Goal: Find specific page/section: Find specific page/section

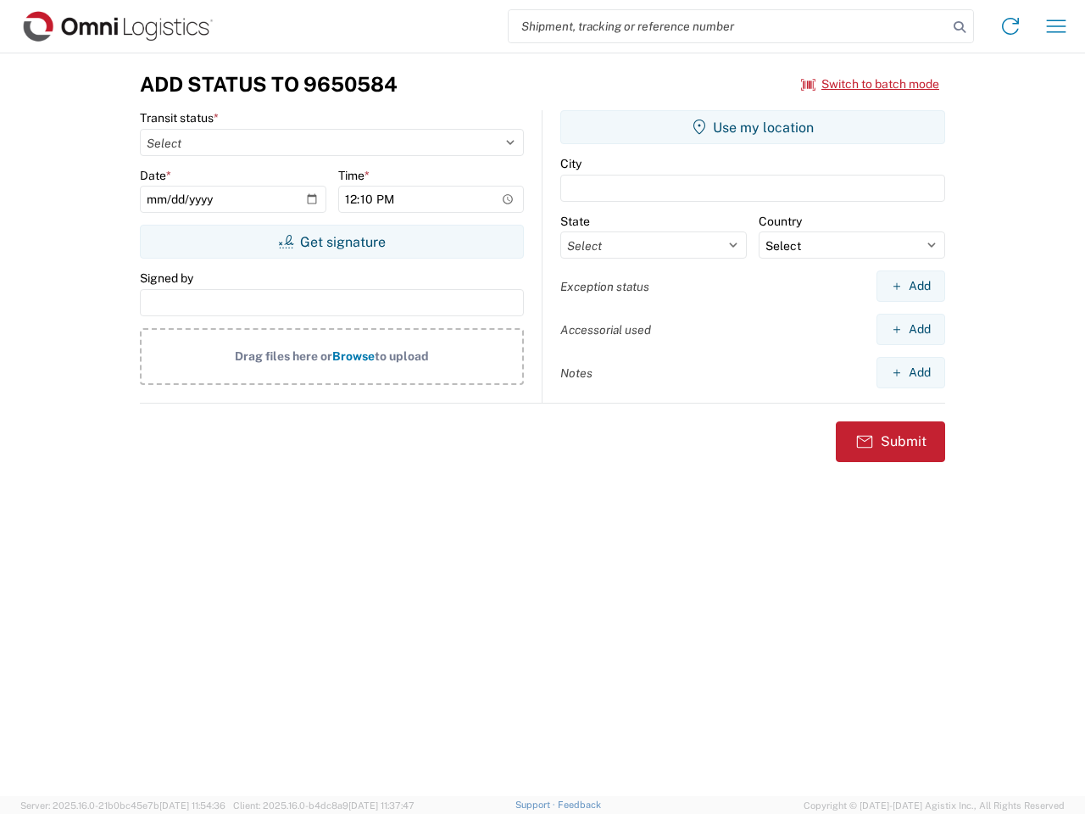
click at [728, 26] on input "search" at bounding box center [728, 26] width 439 height 32
click at [959, 27] on icon at bounding box center [960, 27] width 24 height 24
click at [1010, 26] on icon at bounding box center [1010, 26] width 27 height 27
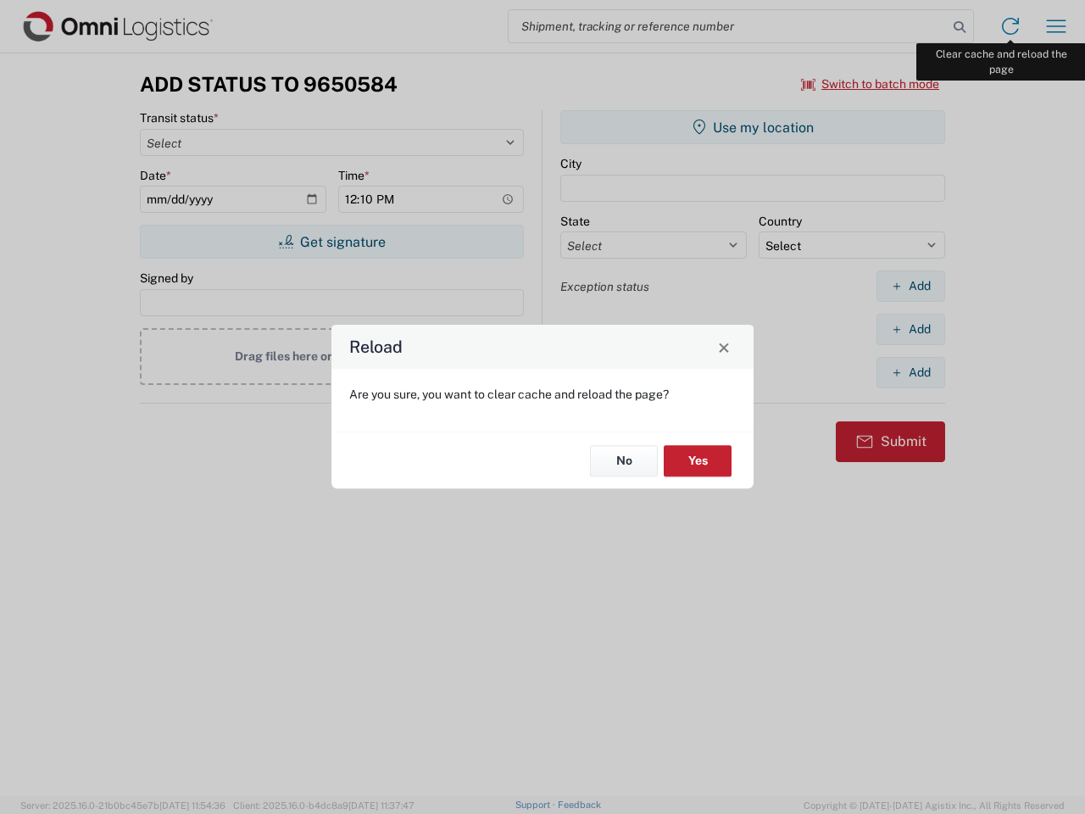
click at [1056, 26] on div "Reload Are you sure, you want to clear cache and reload the page? No Yes" at bounding box center [542, 407] width 1085 height 814
click at [870, 84] on div "Reload Are you sure, you want to clear cache and reload the page? No Yes" at bounding box center [542, 407] width 1085 height 814
click at [331, 242] on div "Reload Are you sure, you want to clear cache and reload the page? No Yes" at bounding box center [542, 407] width 1085 height 814
click at [753, 127] on div "Reload Are you sure, you want to clear cache and reload the page? No Yes" at bounding box center [542, 407] width 1085 height 814
click at [910, 286] on div "Reload Are you sure, you want to clear cache and reload the page? No Yes" at bounding box center [542, 407] width 1085 height 814
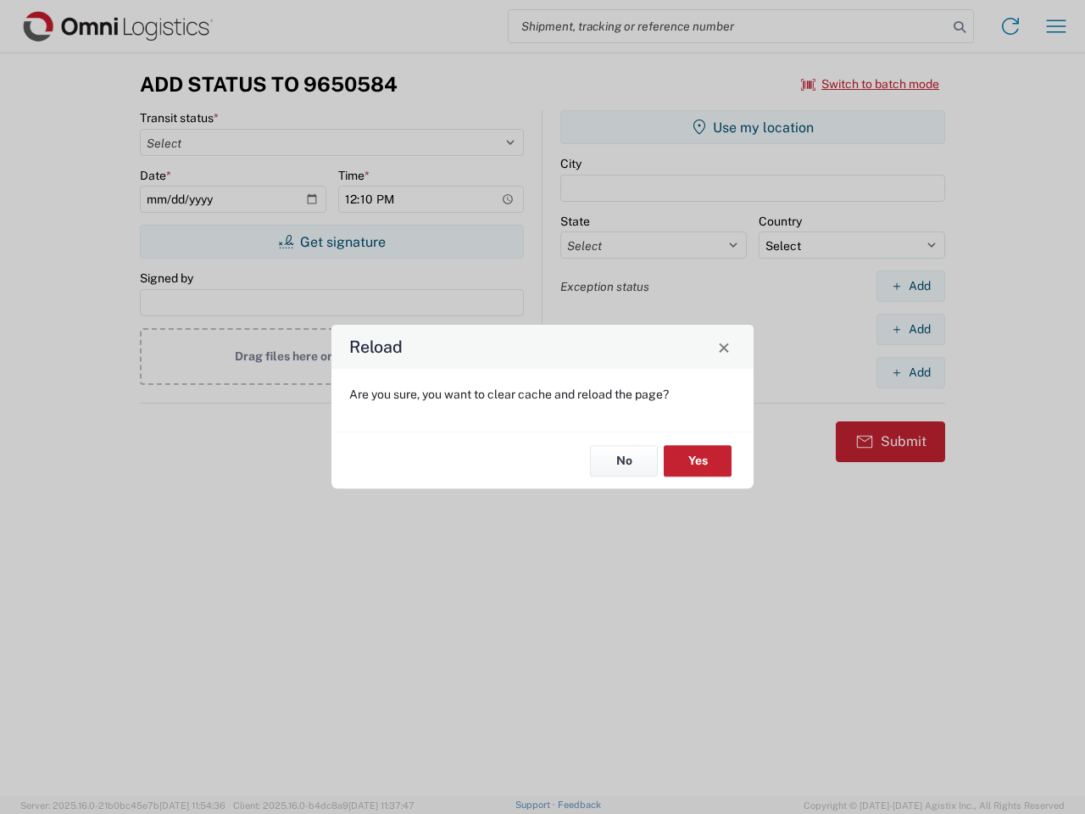
click at [910, 329] on div "Reload Are you sure, you want to clear cache and reload the page? No Yes" at bounding box center [542, 407] width 1085 height 814
click at [910, 372] on div "Reload Are you sure, you want to clear cache and reload the page? No Yes" at bounding box center [542, 407] width 1085 height 814
